Goal: Task Accomplishment & Management: Complete application form

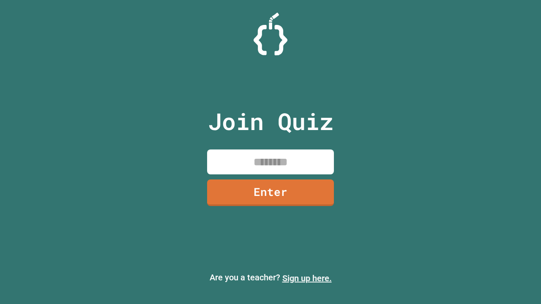
click at [307, 279] on link "Sign up here." at bounding box center [306, 278] width 49 height 10
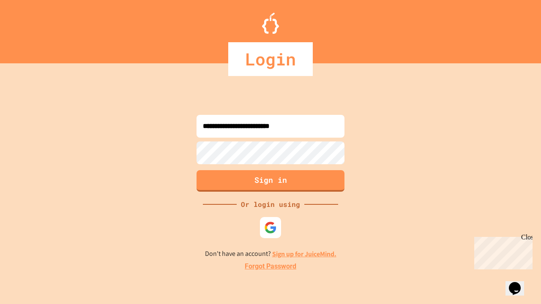
type input "**********"
